Goal: Task Accomplishment & Management: Use online tool/utility

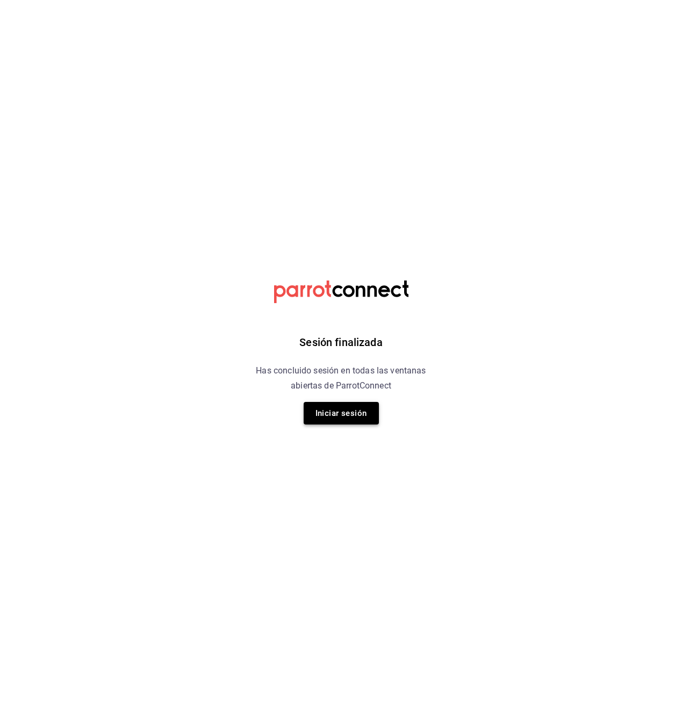
click at [342, 413] on button "Iniciar sesión" at bounding box center [340, 413] width 75 height 23
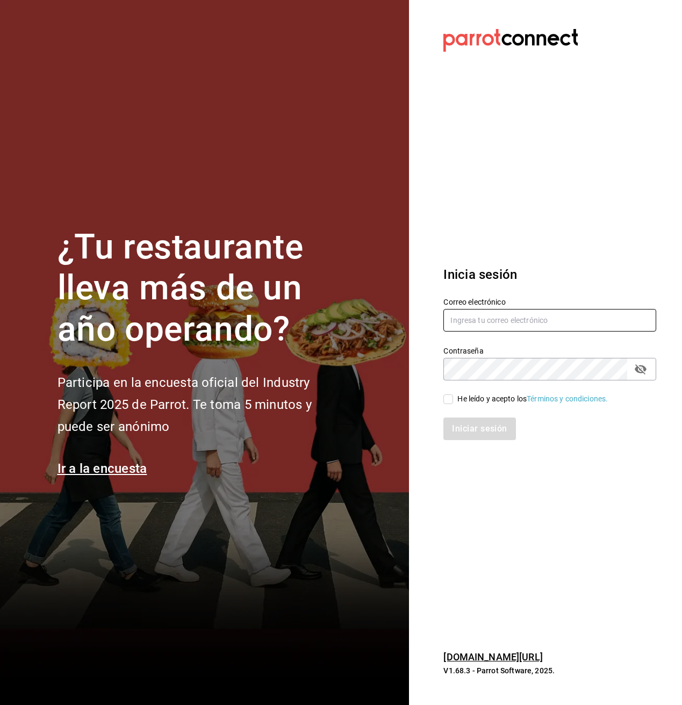
type input "noah@bagelslepu.com"
click at [450, 407] on div "Iniciar sesión" at bounding box center [543, 421] width 226 height 35
click at [449, 402] on input "He leído y acepto los Términos y condiciones." at bounding box center [448, 399] width 10 height 10
checkbox input "true"
click at [461, 442] on div "Inicia sesión Correo electrónico noah@bagelslepu.com Contraseña Contraseña He l…" at bounding box center [549, 352] width 213 height 201
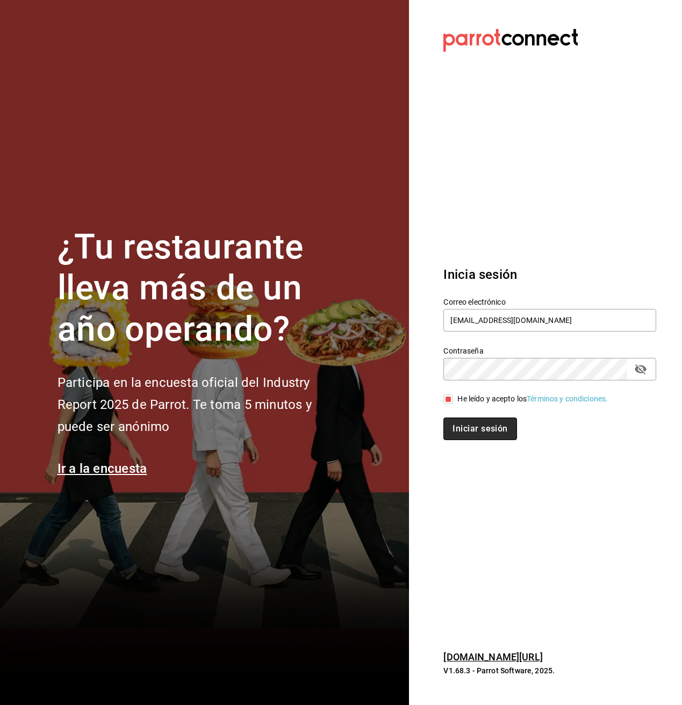
click at [463, 433] on button "Iniciar sesión" at bounding box center [479, 428] width 73 height 23
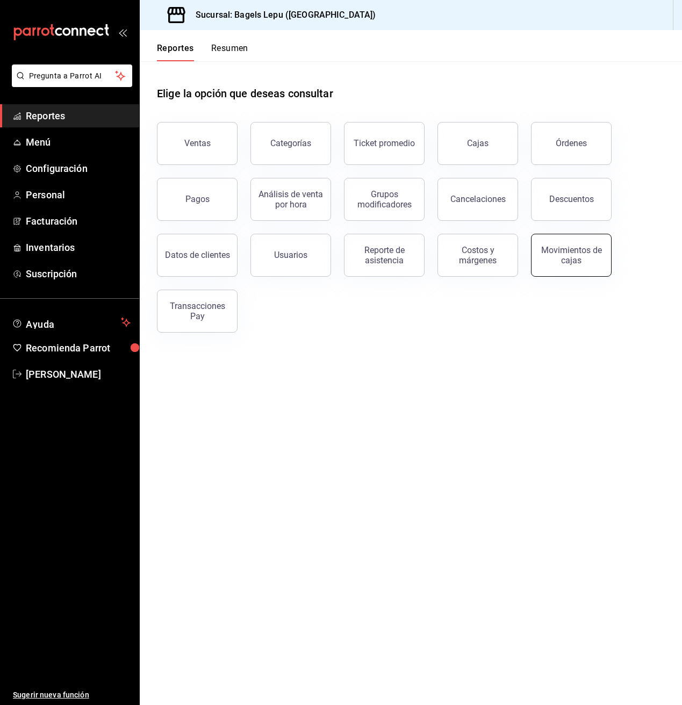
click at [552, 259] on div "Movimientos de cajas" at bounding box center [571, 255] width 67 height 20
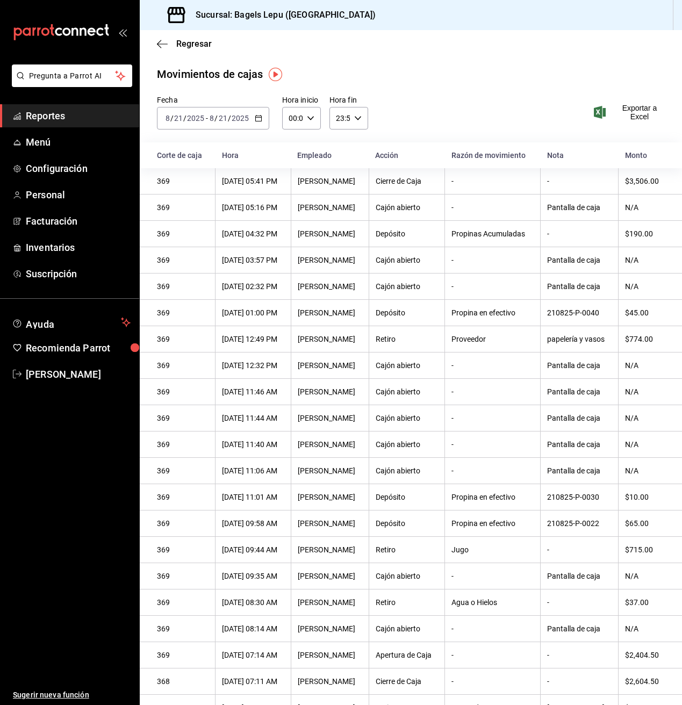
click at [259, 123] on div "2025-08-21 8 / 21 / 2025 - 2025-08-21 8 / 21 / 2025" at bounding box center [213, 118] width 112 height 23
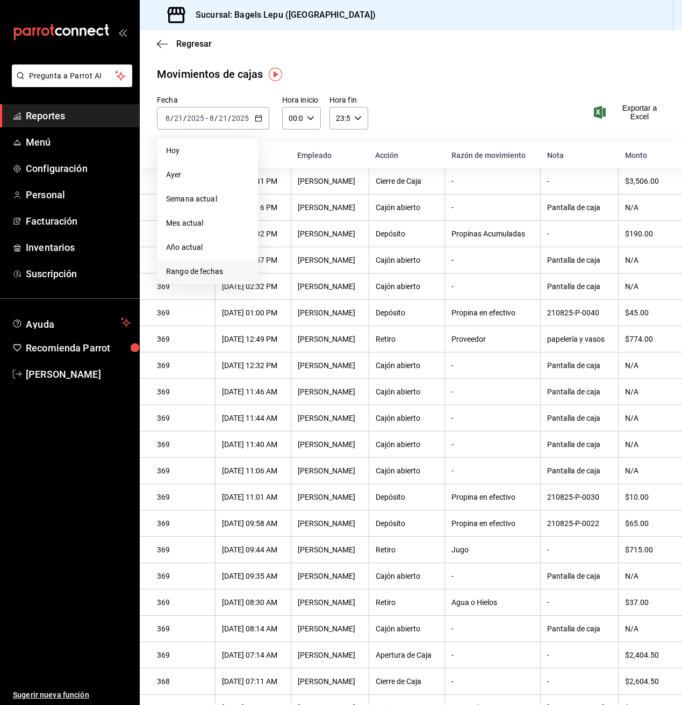
click at [196, 273] on span "Rango de fechas" at bounding box center [207, 271] width 83 height 11
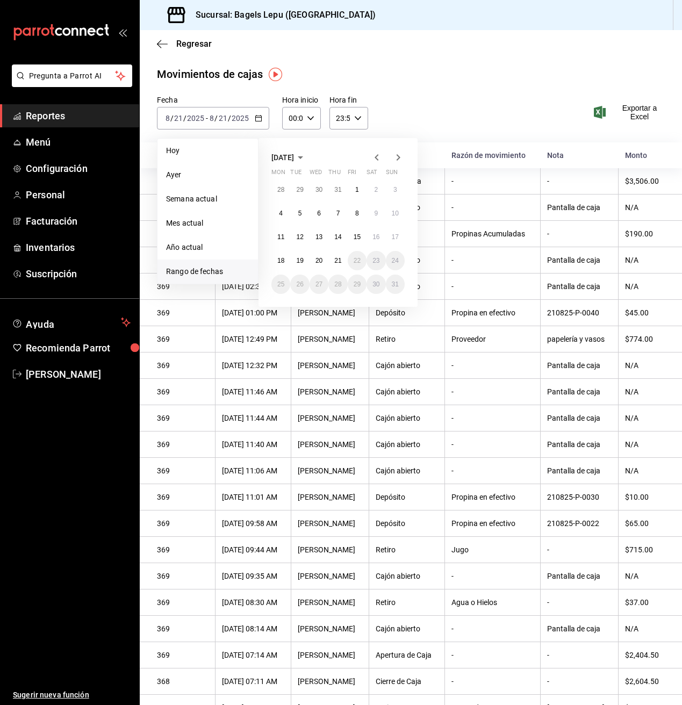
click at [379, 158] on icon "button" at bounding box center [376, 157] width 13 height 13
click at [307, 184] on button "1" at bounding box center [299, 189] width 19 height 19
click at [335, 277] on button "31" at bounding box center [337, 283] width 19 height 19
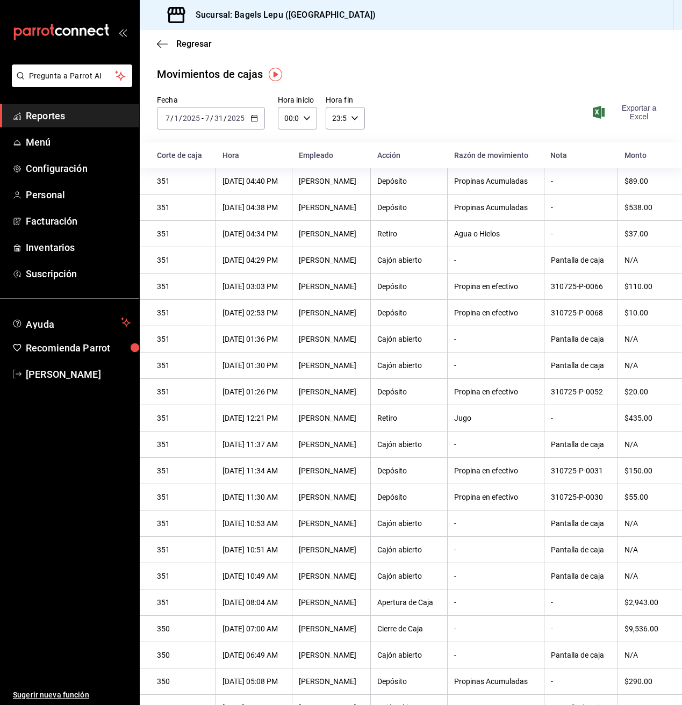
click at [626, 114] on span "Exportar a Excel" at bounding box center [630, 112] width 70 height 17
